Goal: Navigation & Orientation: Find specific page/section

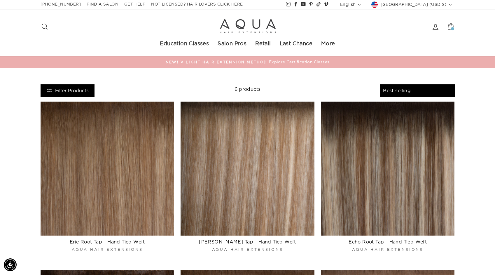
select select "best-selling"
click at [237, 28] on img at bounding box center [248, 26] width 58 height 16
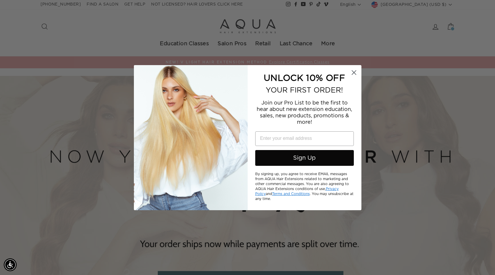
type input "hi@aquahairextensions.com"
click at [353, 72] on circle "Close dialog" at bounding box center [354, 72] width 10 height 10
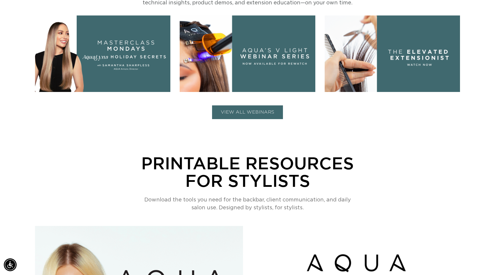
scroll to position [321, 0]
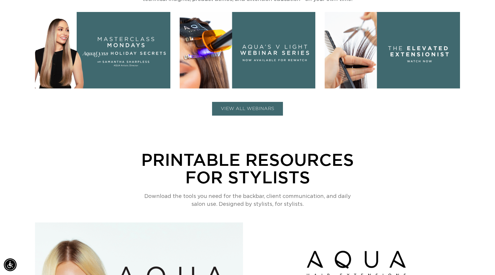
click at [277, 105] on button "VIEW ALL WEBINARS" at bounding box center [247, 109] width 71 height 14
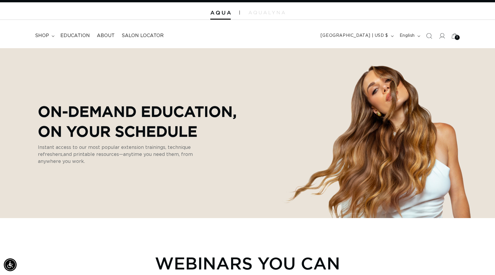
scroll to position [0, 0]
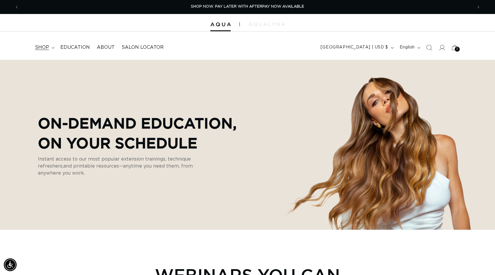
click at [47, 46] on span "shop" at bounding box center [42, 47] width 14 height 6
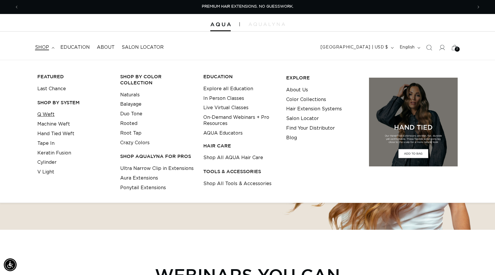
click at [47, 116] on link "Q Weft" at bounding box center [45, 115] width 17 height 10
